Goal: Navigation & Orientation: Find specific page/section

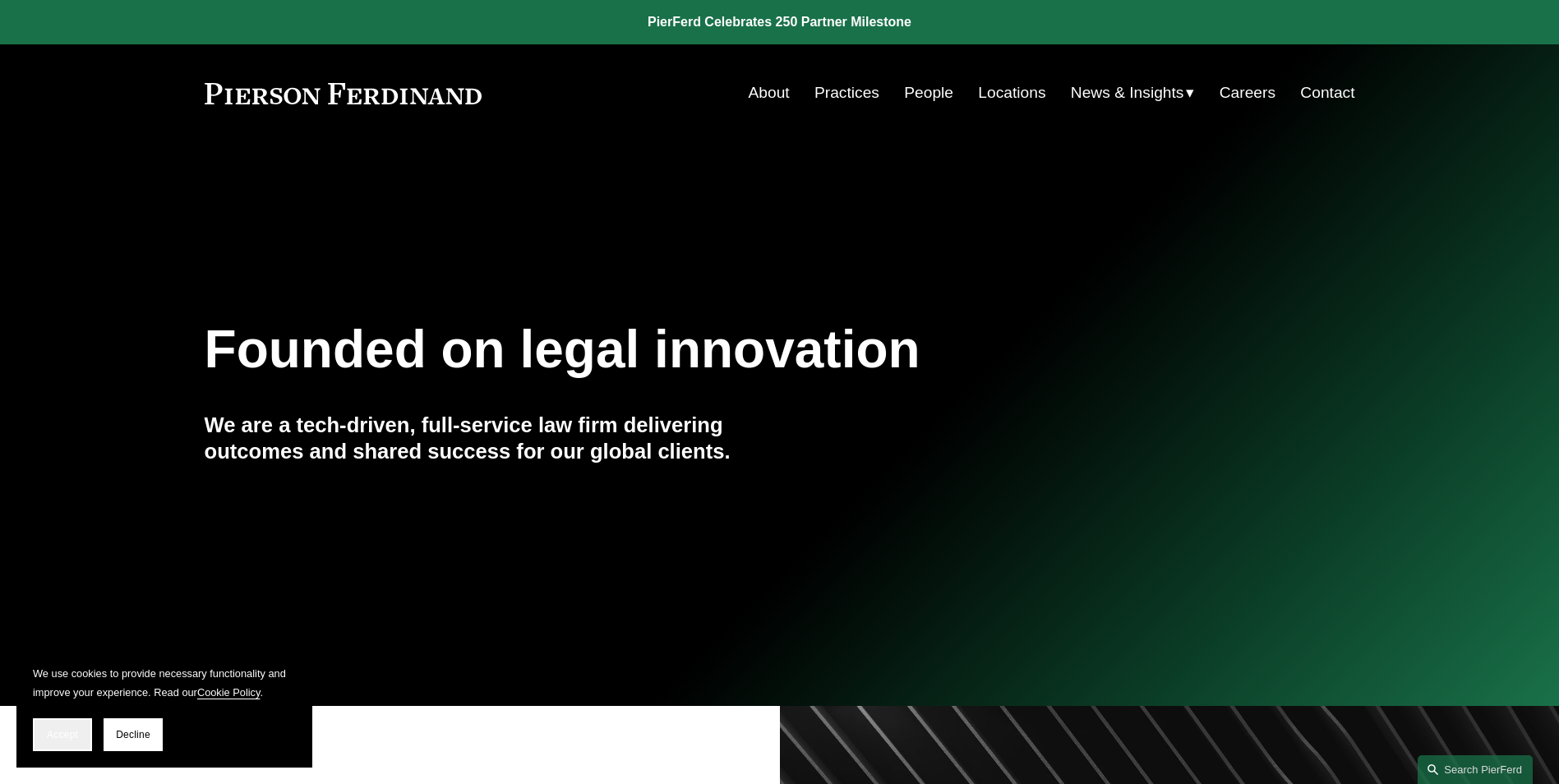
click at [52, 744] on button "Accept" at bounding box center [62, 735] width 59 height 33
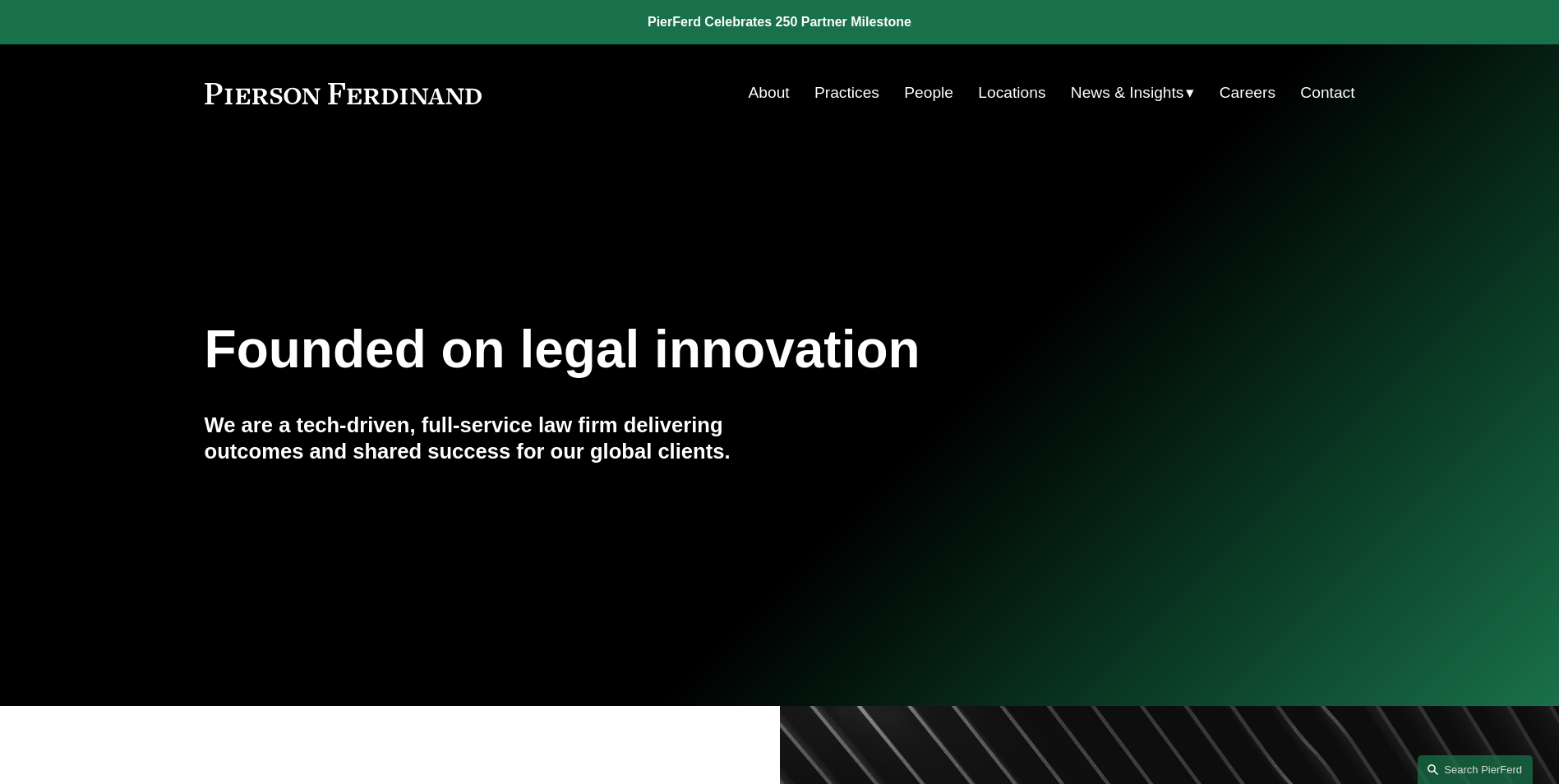
click at [937, 87] on link "People" at bounding box center [928, 93] width 49 height 31
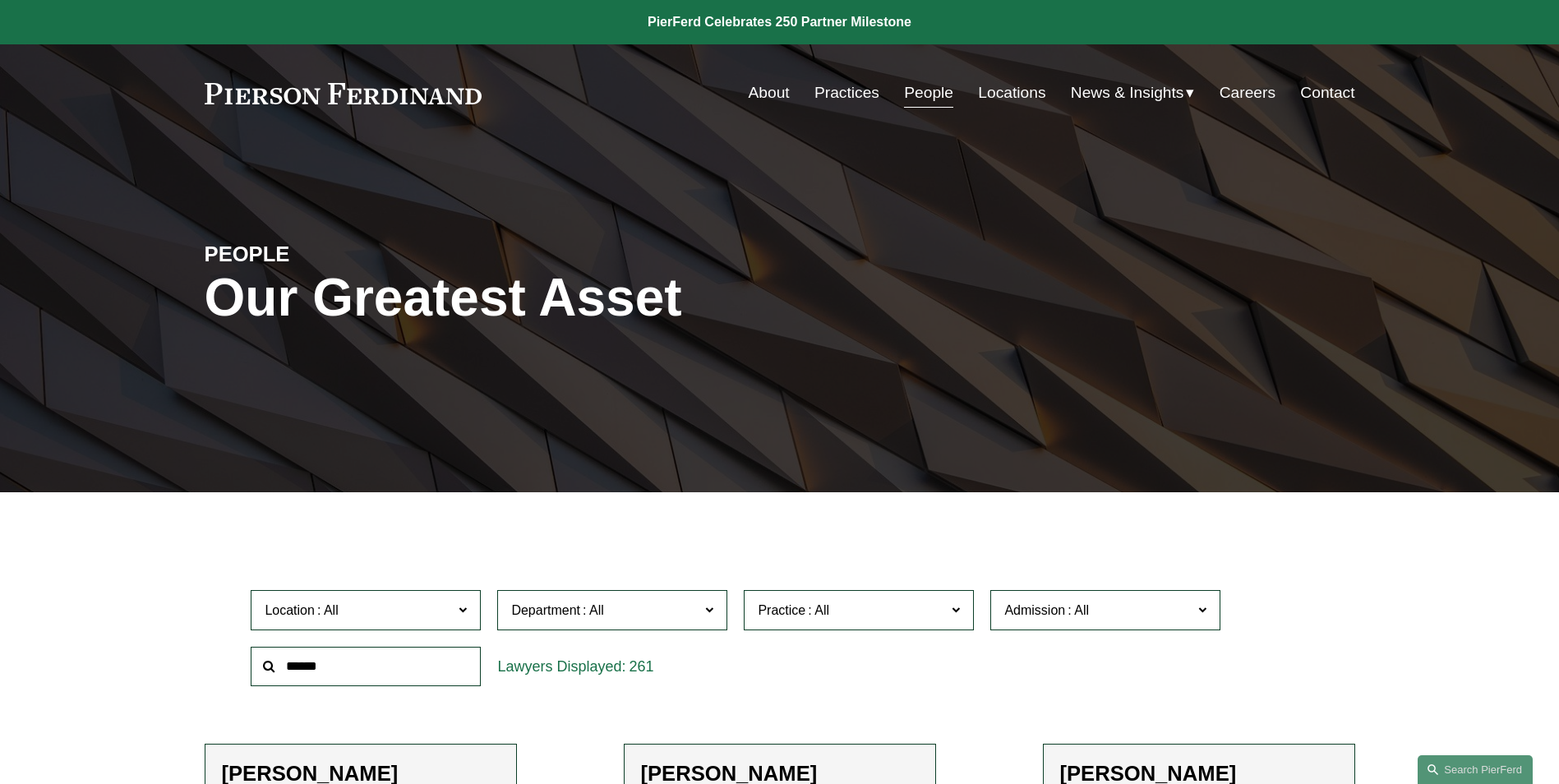
click at [467, 610] on span at bounding box center [462, 608] width 8 height 22
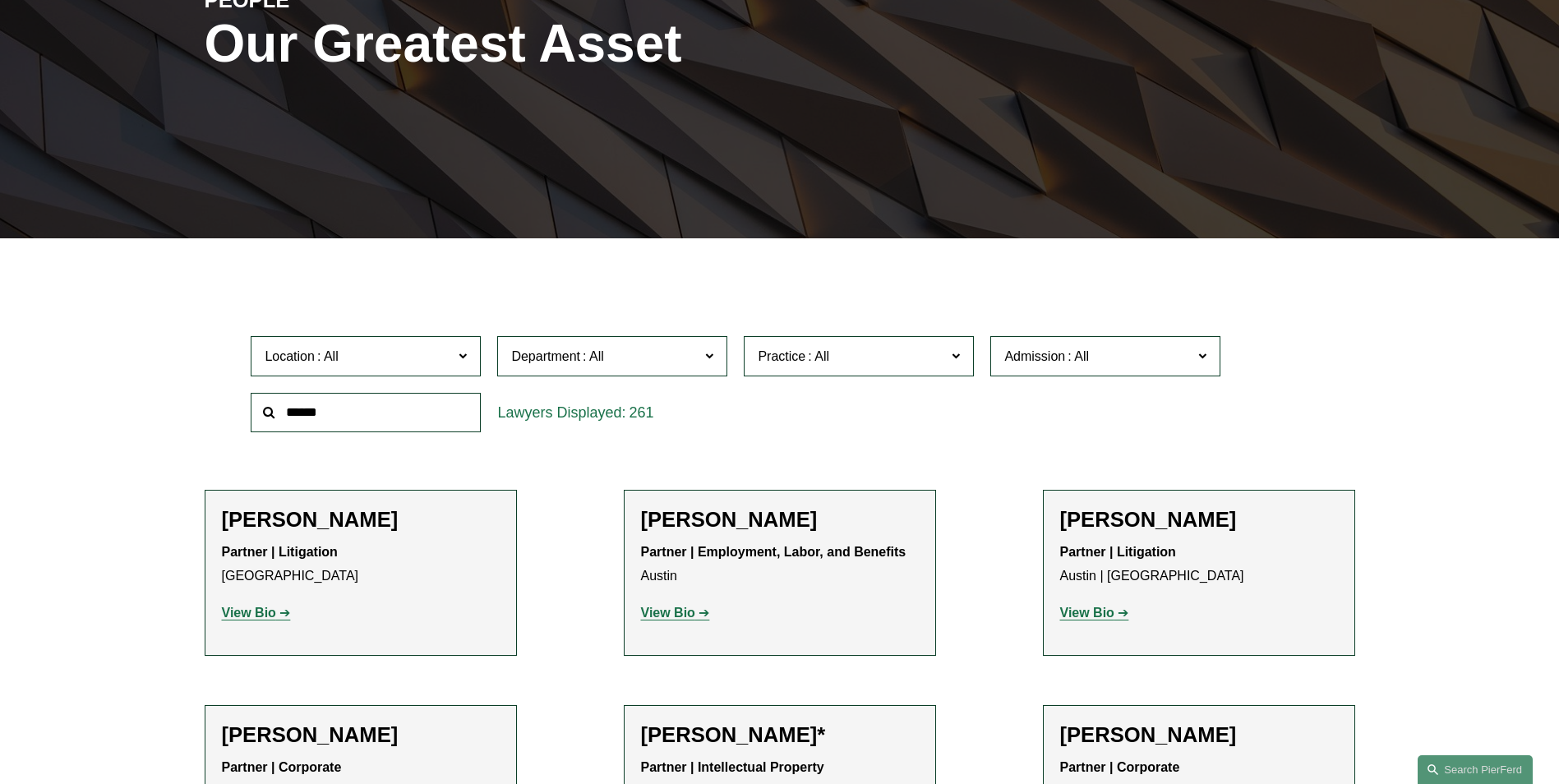
scroll to position [324, 0]
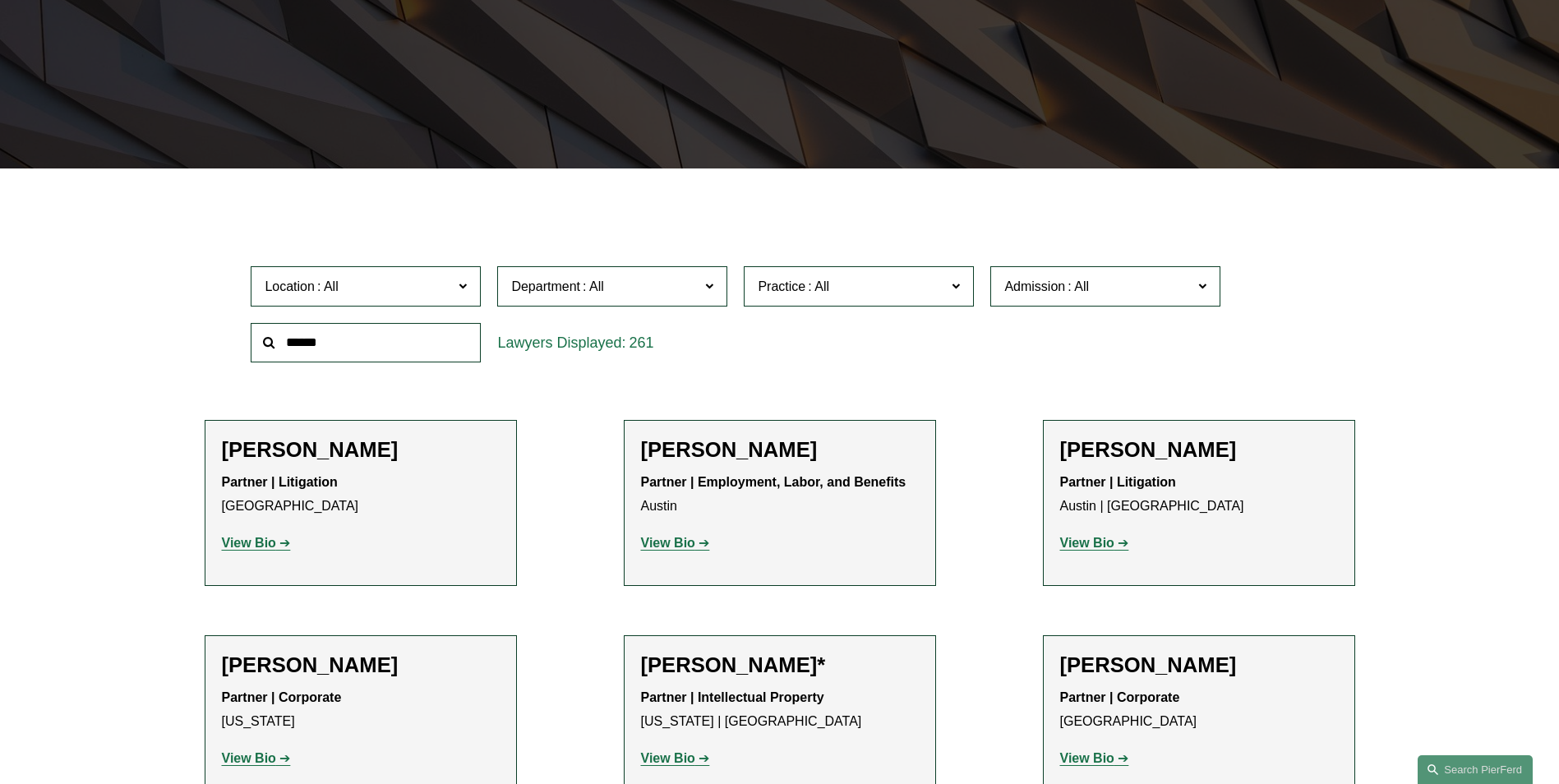
drag, startPoint x: 479, startPoint y: 351, endPoint x: 472, endPoint y: 403, distance: 52.5
click at [0, 0] on ul "All [GEOGRAPHIC_DATA] [GEOGRAPHIC_DATA] [GEOGRAPHIC_DATA] [GEOGRAPHIC_DATA] [GE…" at bounding box center [0, 0] width 0 height 0
click at [0, 0] on link "[GEOGRAPHIC_DATA]" at bounding box center [0, 0] width 0 height 0
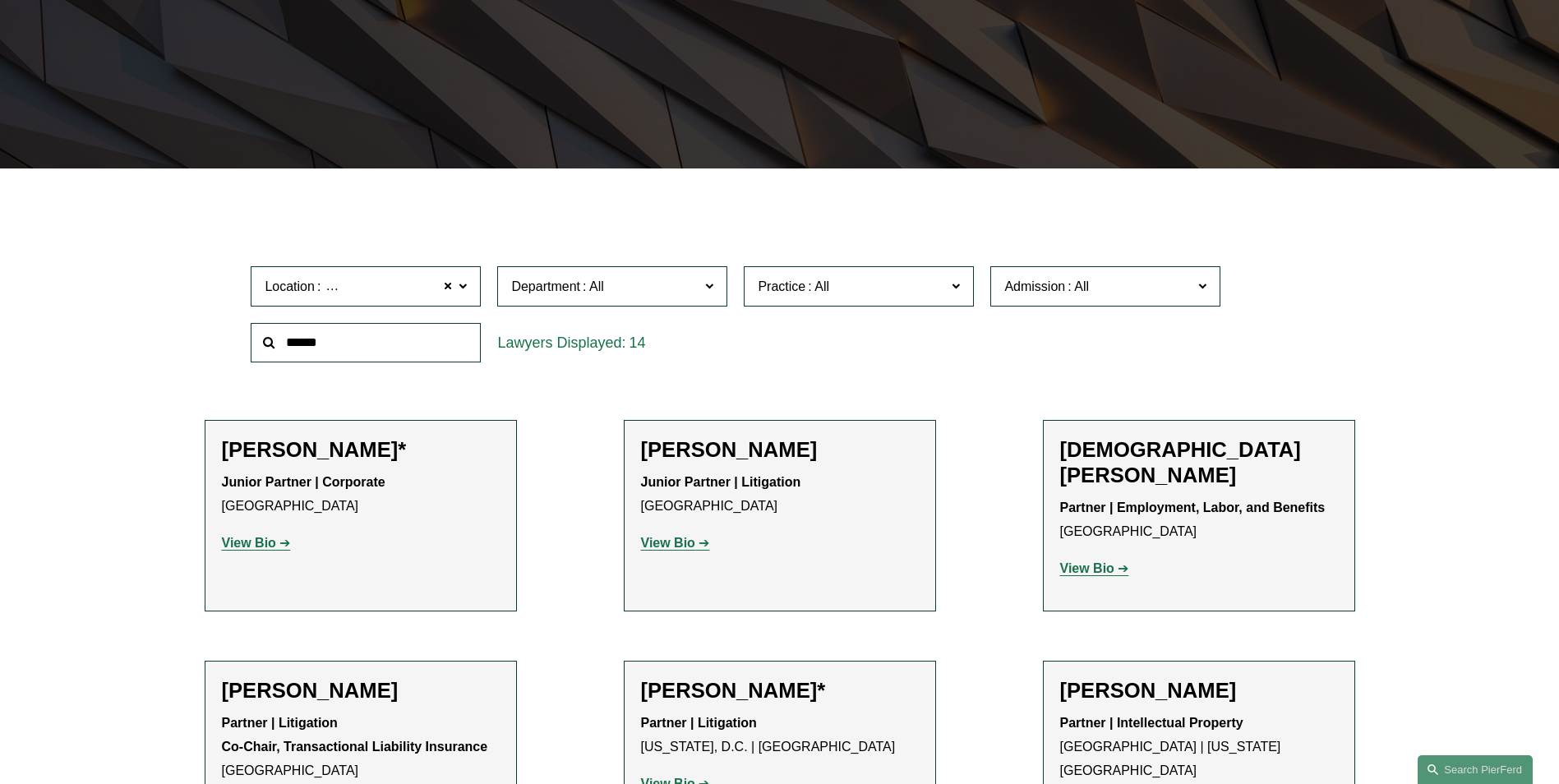
click at [462, 286] on span at bounding box center [462, 285] width 8 height 22
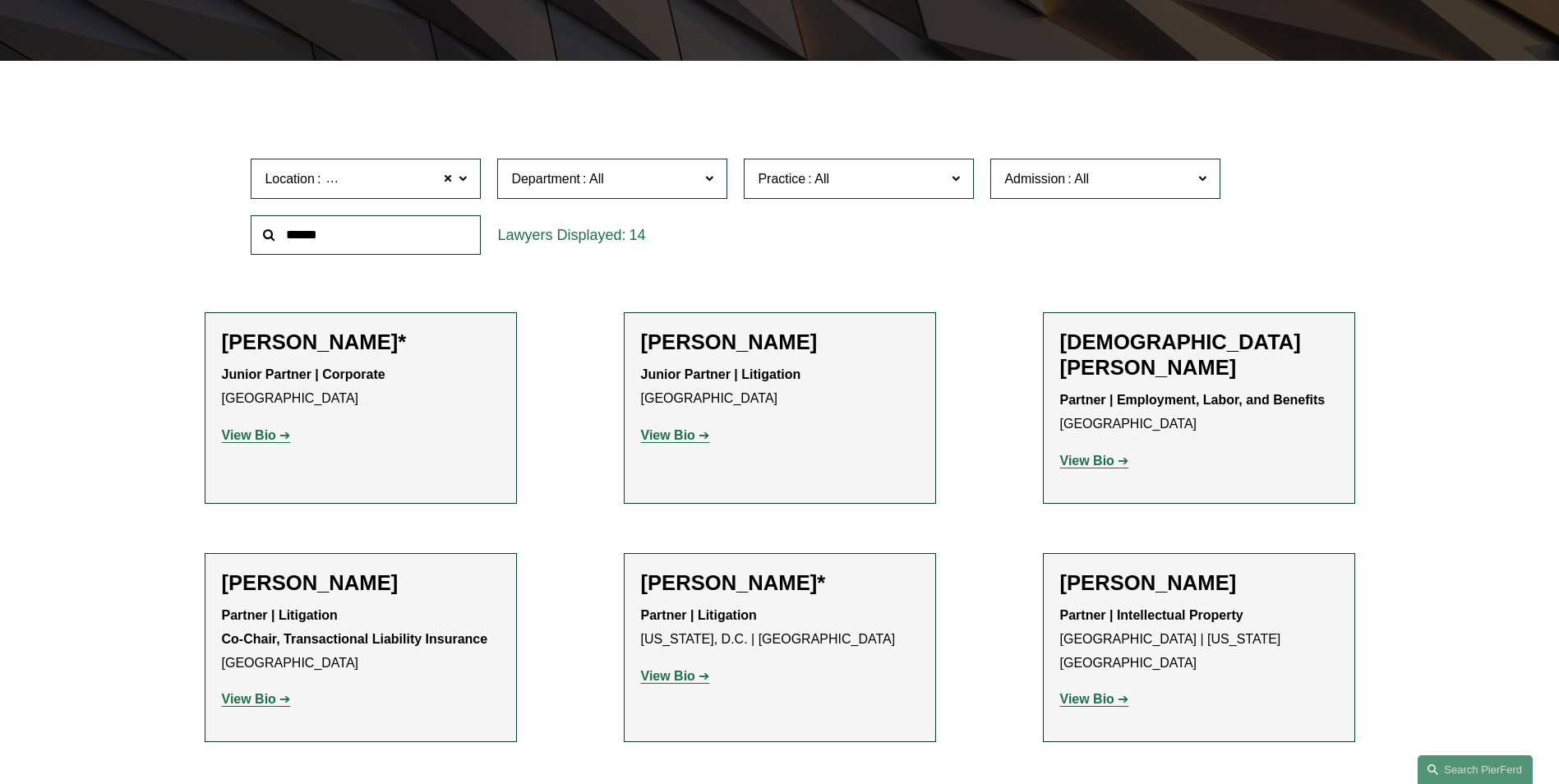
scroll to position [455, 0]
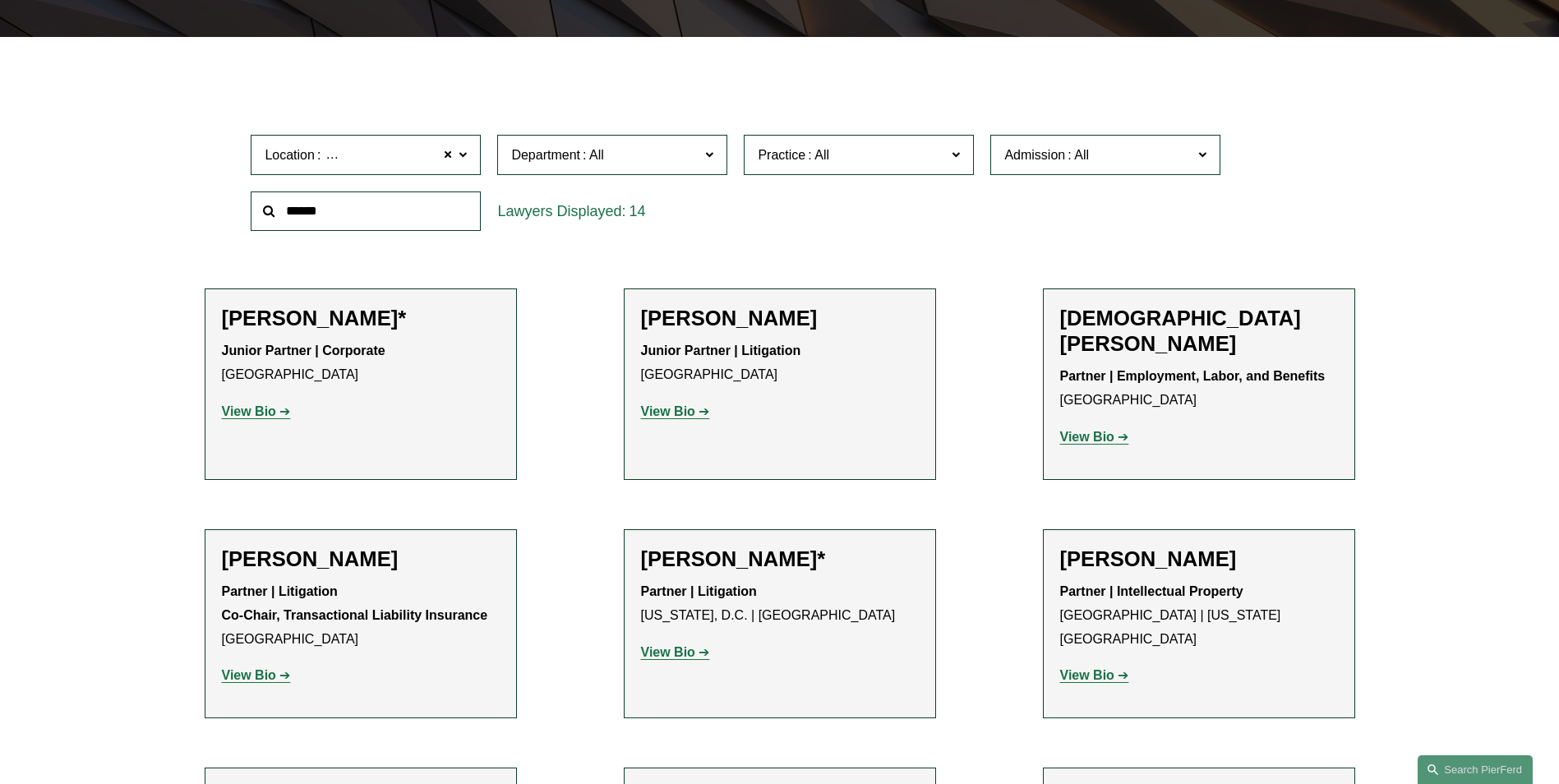
click at [703, 242] on ul "Filter Location [GEOGRAPHIC_DATA] [GEOGRAPHIC_DATA] All [GEOGRAPHIC_DATA] [GEOG…" at bounding box center [779, 755] width 1244 height 1358
click at [449, 156] on span at bounding box center [448, 154] width 10 height 22
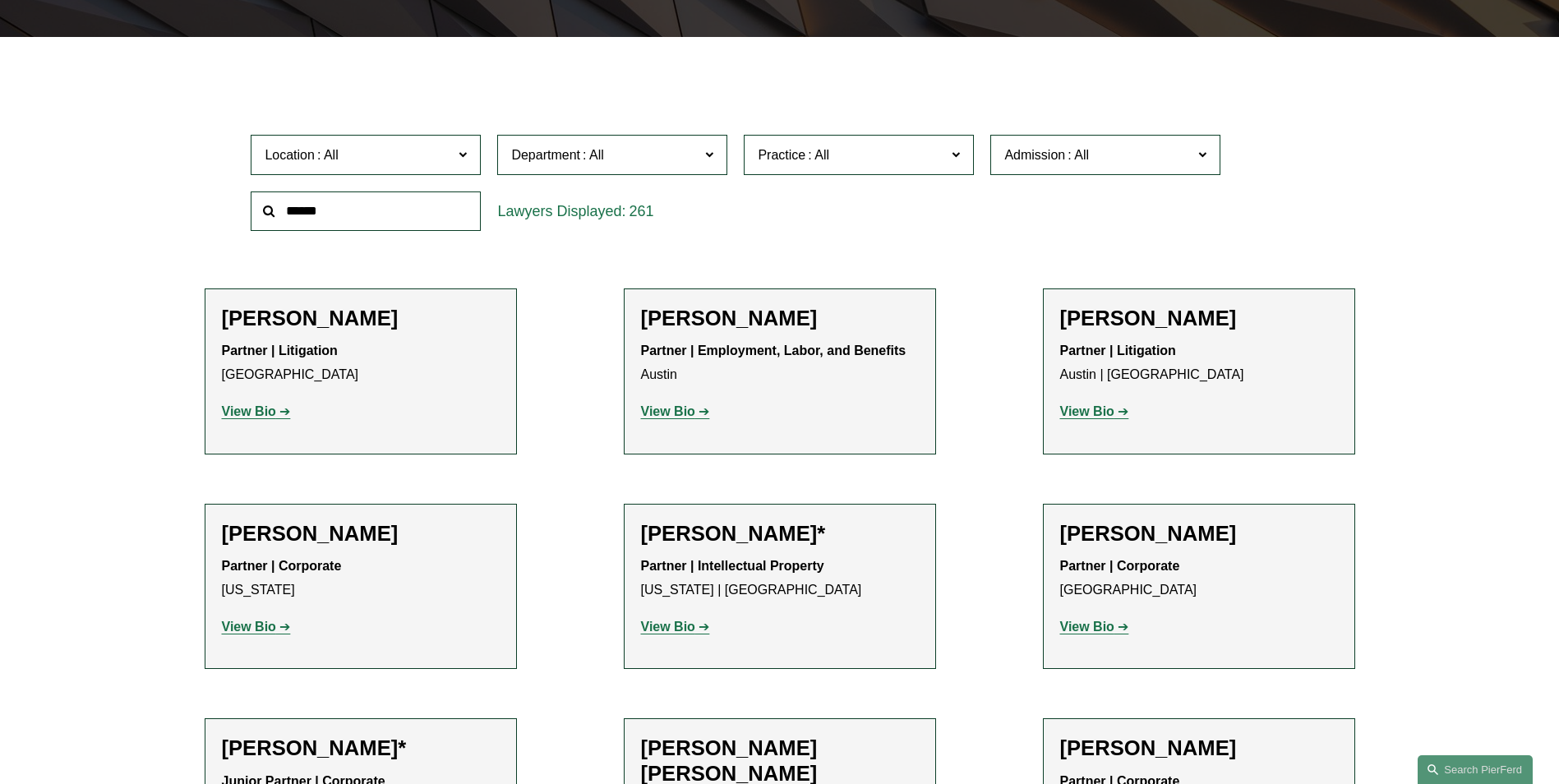
click at [0, 0] on link "All" at bounding box center [0, 0] width 0 height 0
click at [464, 152] on span at bounding box center [462, 153] width 8 height 22
drag, startPoint x: 479, startPoint y: 217, endPoint x: 441, endPoint y: 176, distance: 55.9
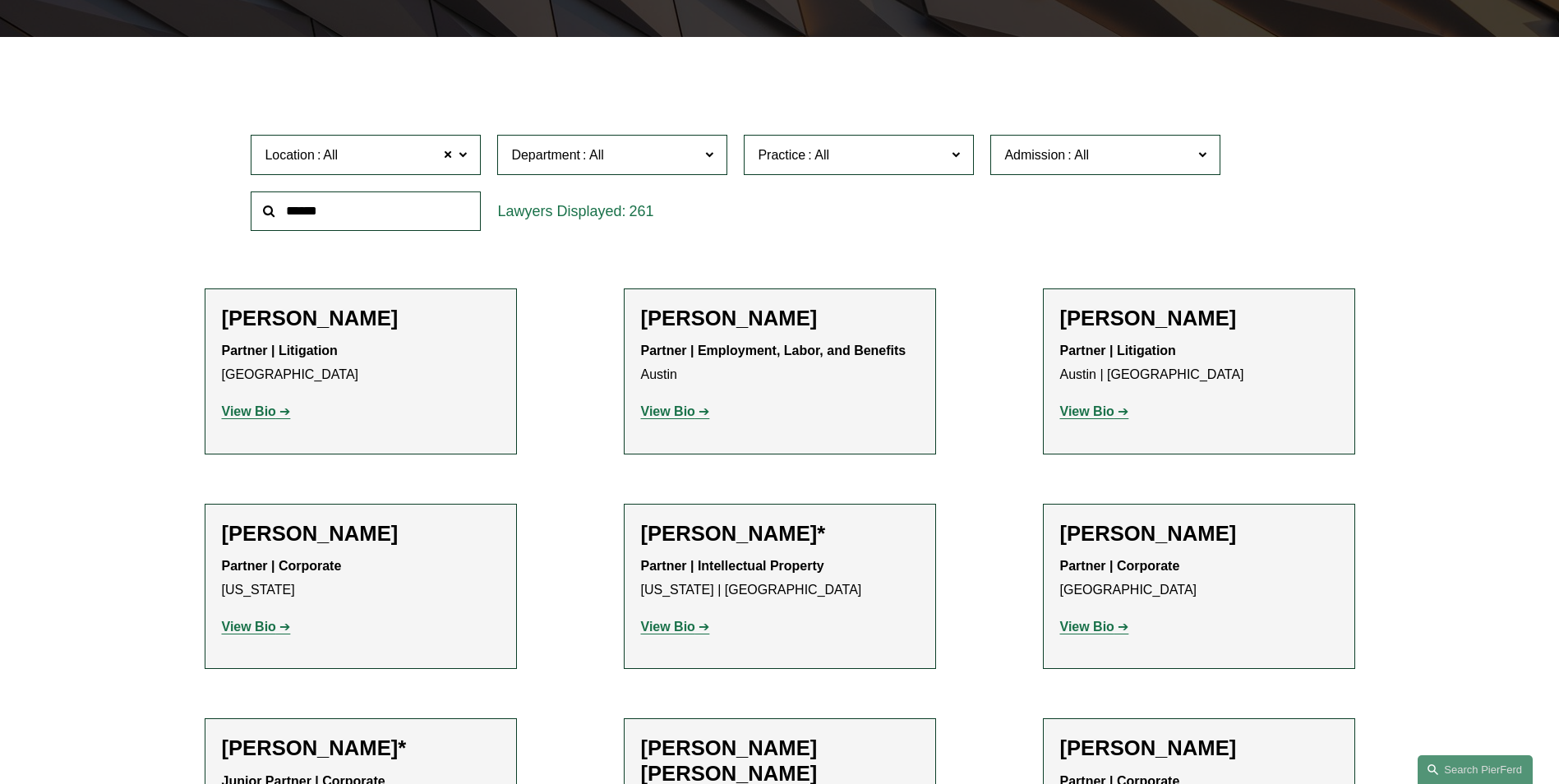
click at [0, 0] on ul "All [GEOGRAPHIC_DATA] [GEOGRAPHIC_DATA] [GEOGRAPHIC_DATA] [GEOGRAPHIC_DATA] [GE…" at bounding box center [0, 0] width 0 height 0
drag, startPoint x: 478, startPoint y: 217, endPoint x: 441, endPoint y: 280, distance: 73.1
click at [0, 0] on ul "All [GEOGRAPHIC_DATA] [GEOGRAPHIC_DATA] [GEOGRAPHIC_DATA] [GEOGRAPHIC_DATA] [GE…" at bounding box center [0, 0] width 0 height 0
drag, startPoint x: 441, startPoint y: 280, endPoint x: 325, endPoint y: 346, distance: 133.5
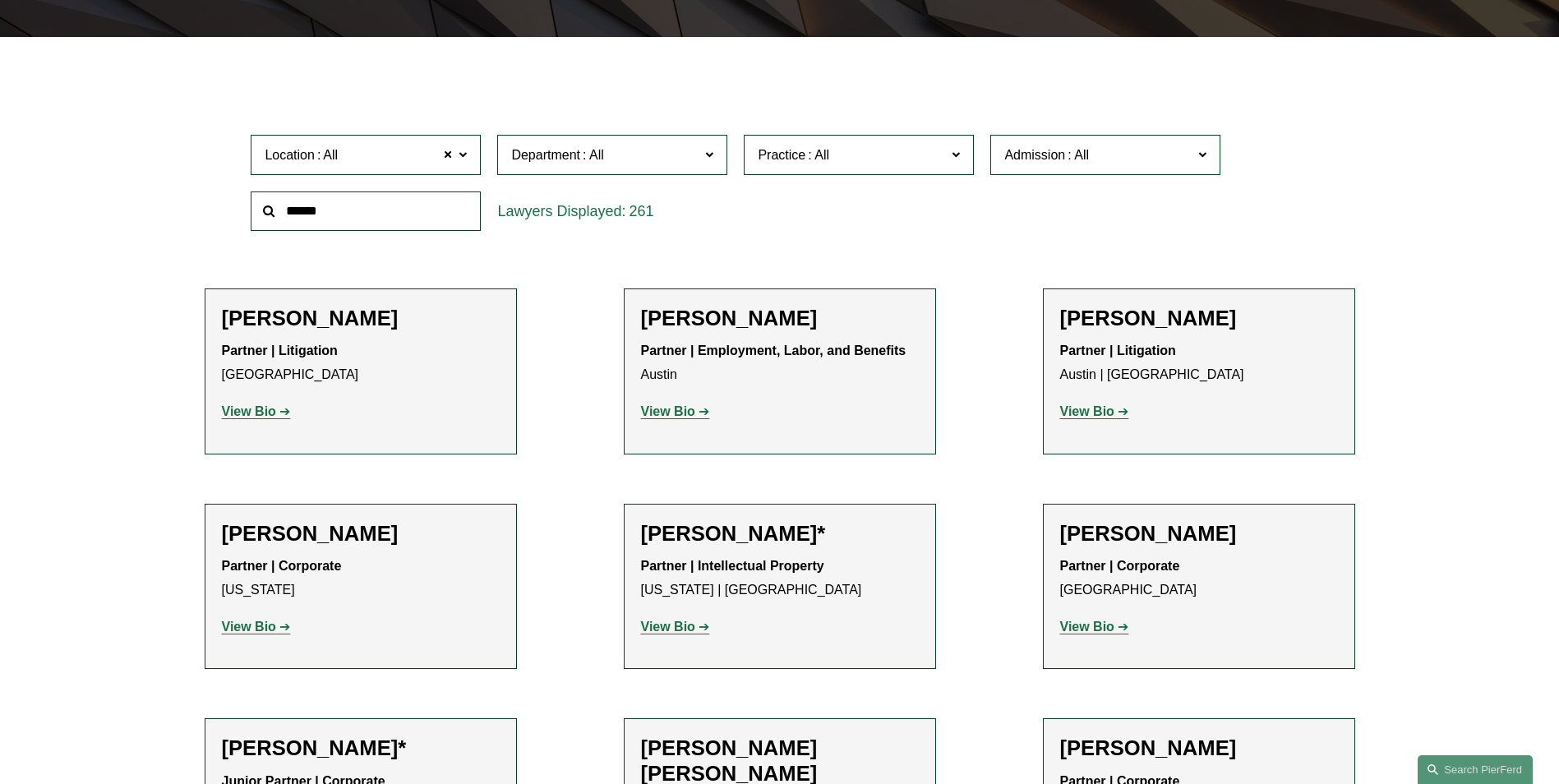
click at [0, 0] on link "[GEOGRAPHIC_DATA]" at bounding box center [0, 0] width 0 height 0
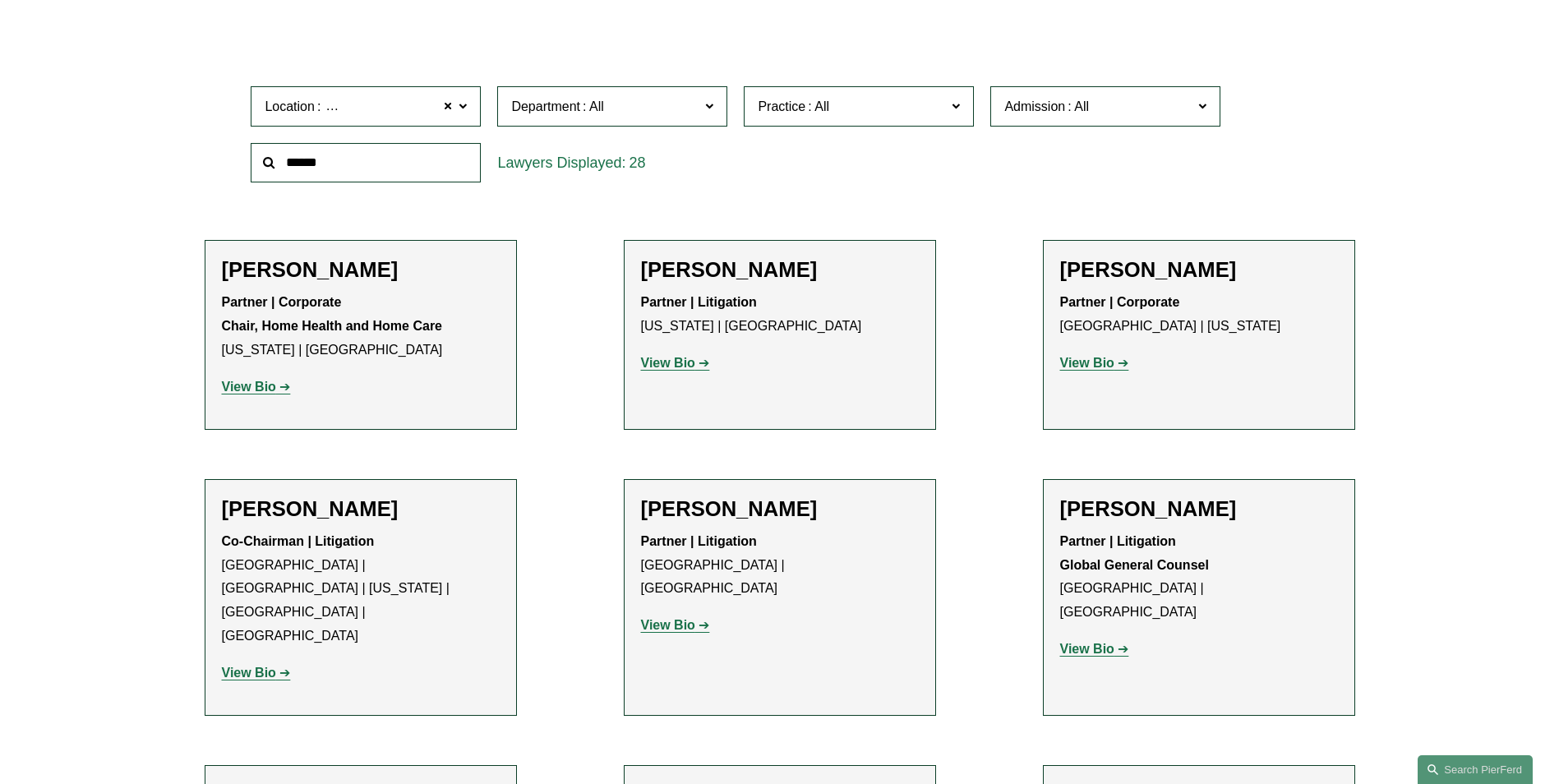
scroll to position [462, 0]
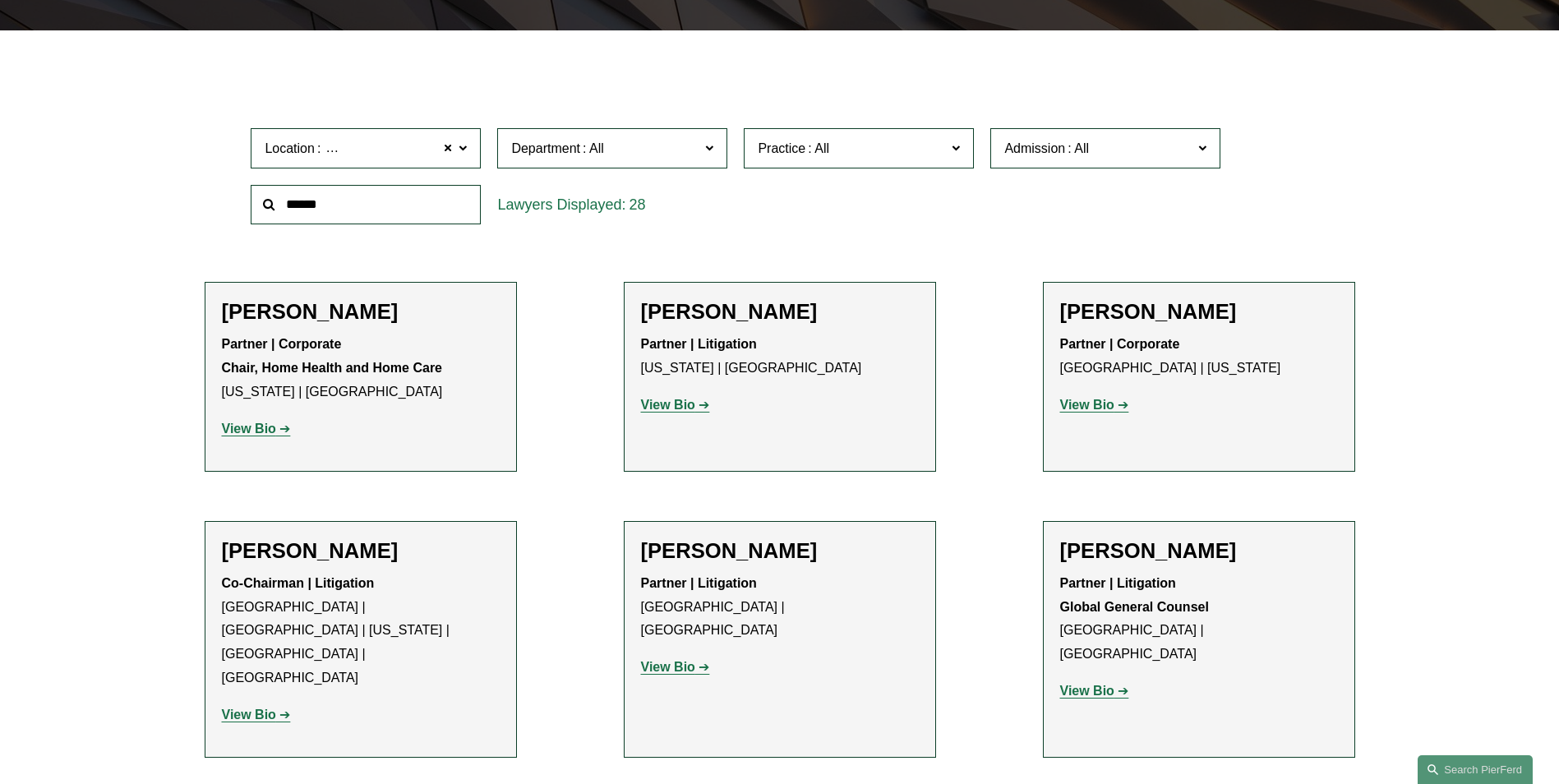
click at [1079, 411] on strong "View Bio" at bounding box center [1087, 404] width 55 height 14
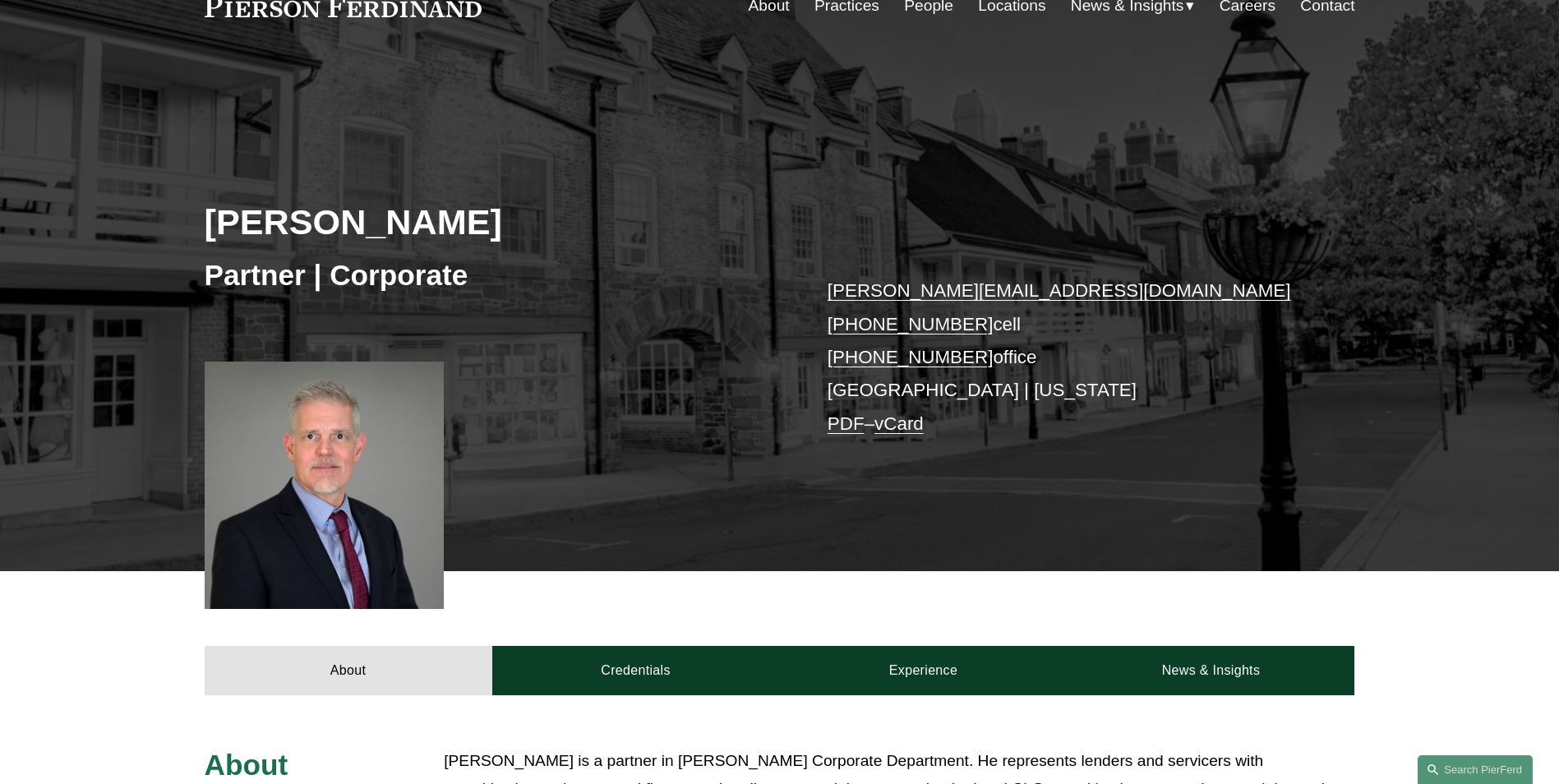
scroll to position [86, 0]
